Goal: Download file/media

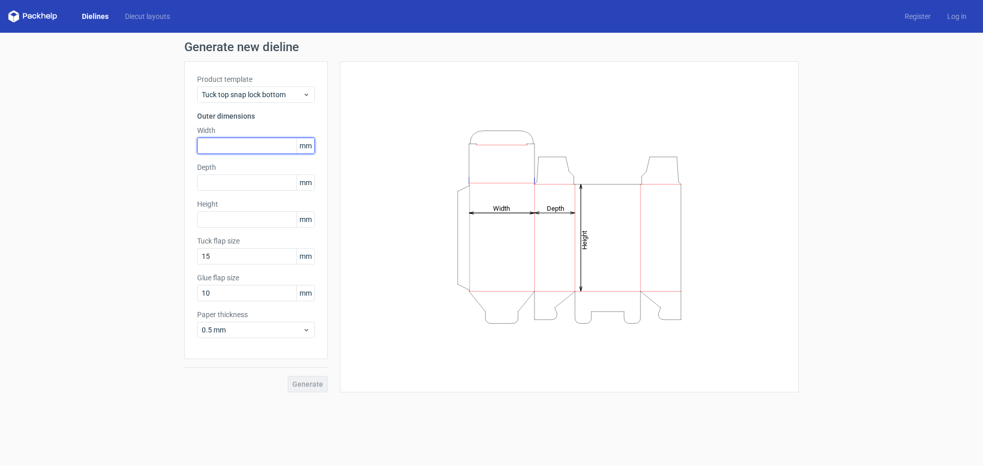
click at [220, 145] on input "text" at bounding box center [256, 146] width 118 height 16
type input "110"
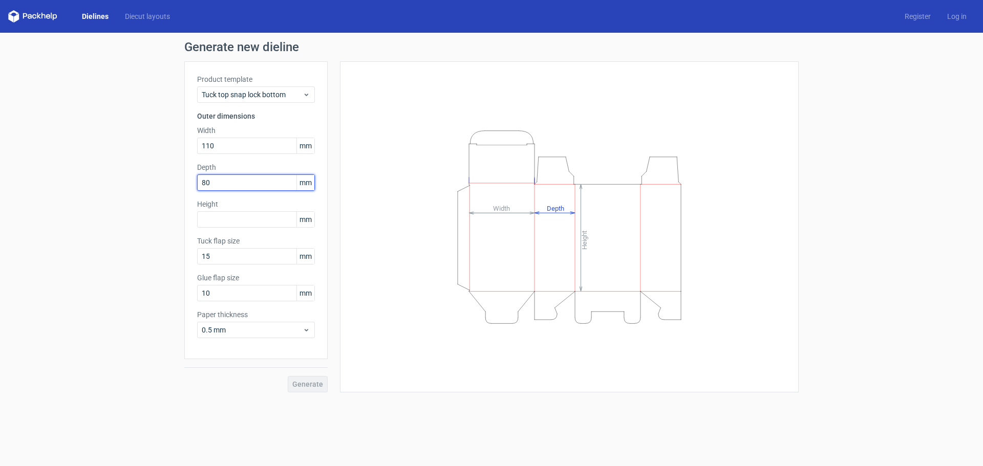
type input "80"
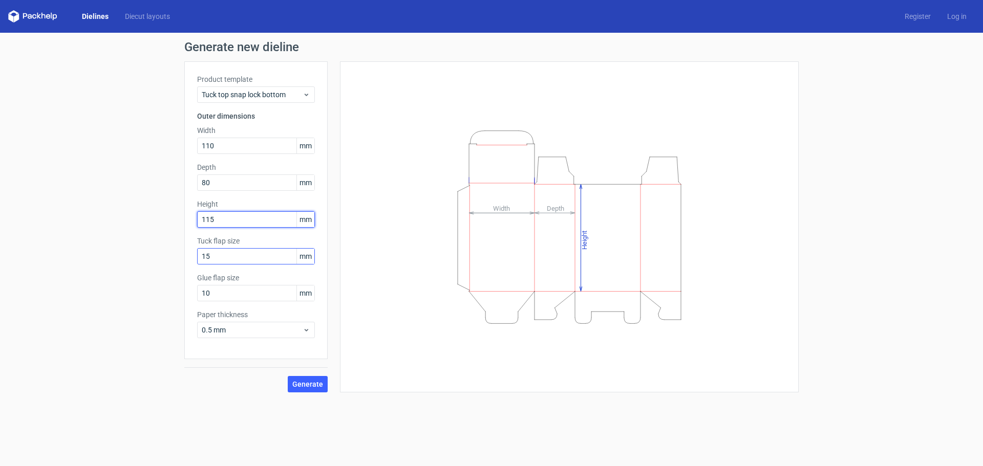
type input "115"
drag, startPoint x: 241, startPoint y: 254, endPoint x: 0, endPoint y: 208, distance: 245.1
click at [15, 227] on div "Generate new dieline Product template Tuck top snap lock bottom Outer dimension…" at bounding box center [491, 217] width 983 height 368
click at [303, 381] on span "Generate" at bounding box center [307, 384] width 31 height 7
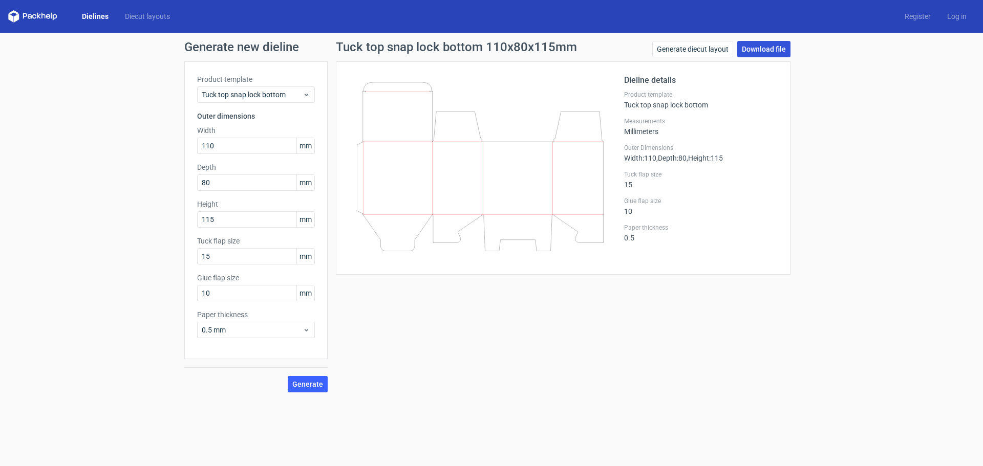
click at [749, 52] on link "Download file" at bounding box center [763, 49] width 53 height 16
